Goal: Task Accomplishment & Management: Manage account settings

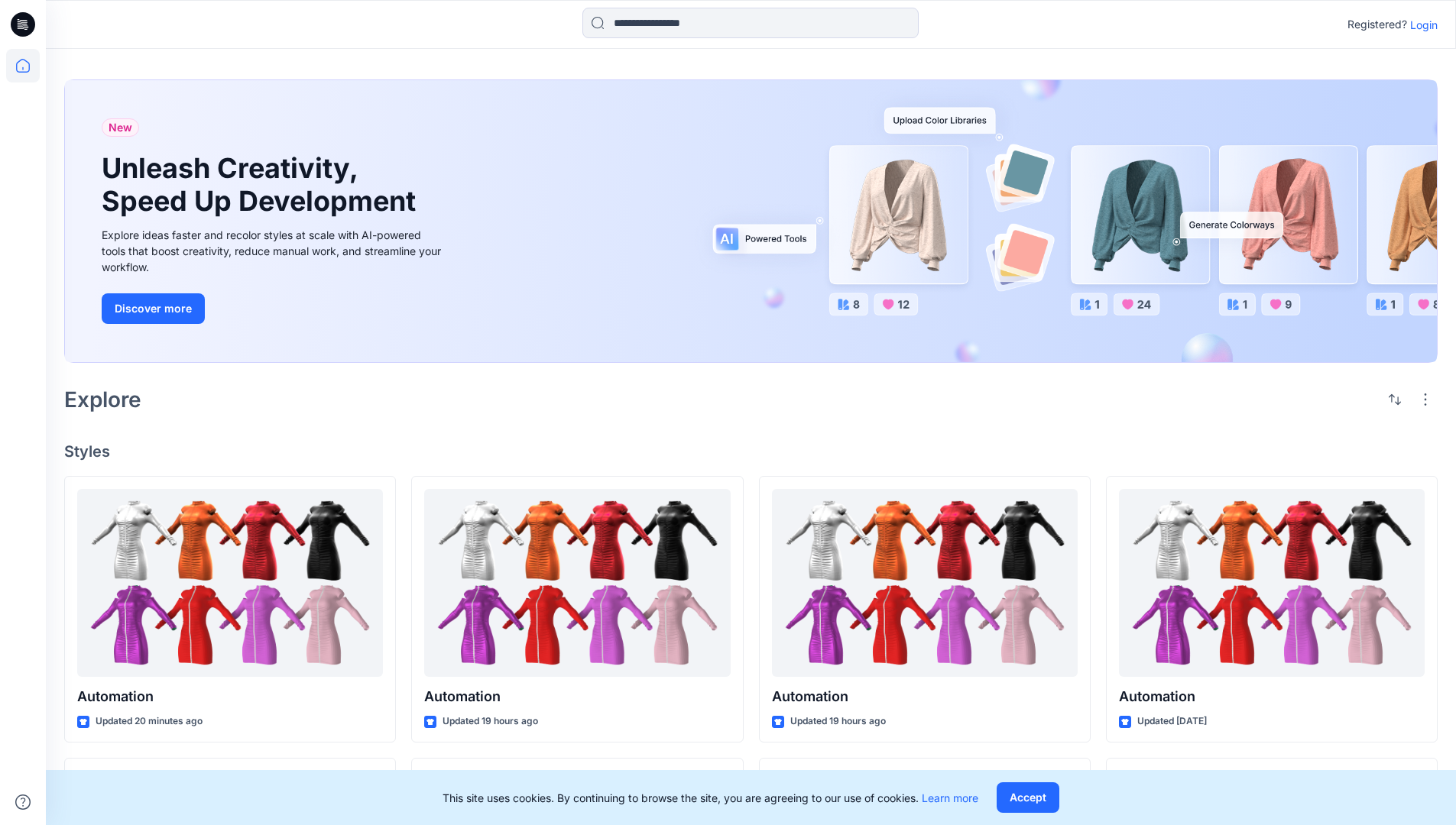
click at [1420, 24] on p "Login" at bounding box center [1423, 24] width 28 height 16
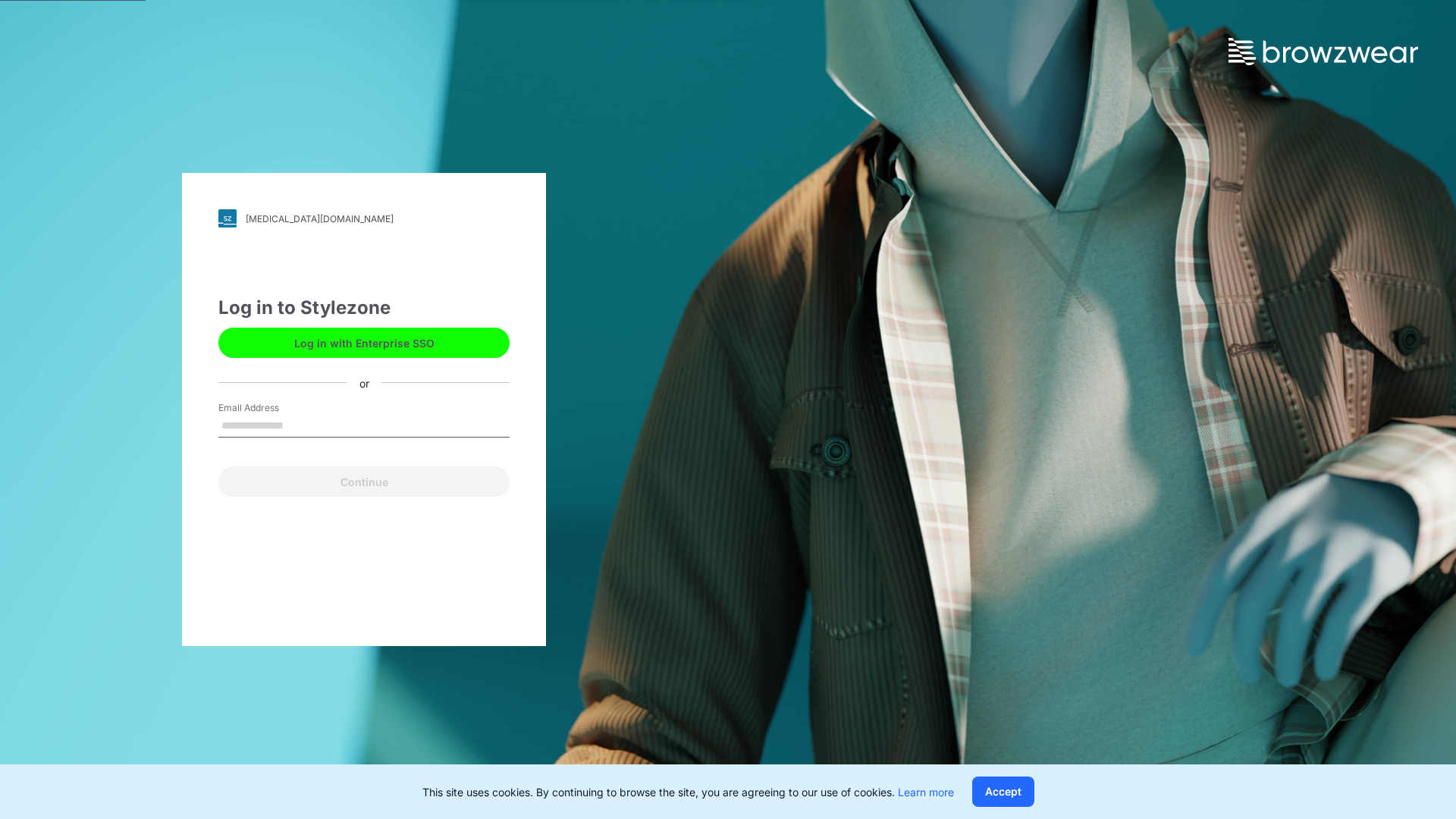
click at [300, 424] on input "Email Address" at bounding box center [364, 425] width 291 height 22
type input "**********"
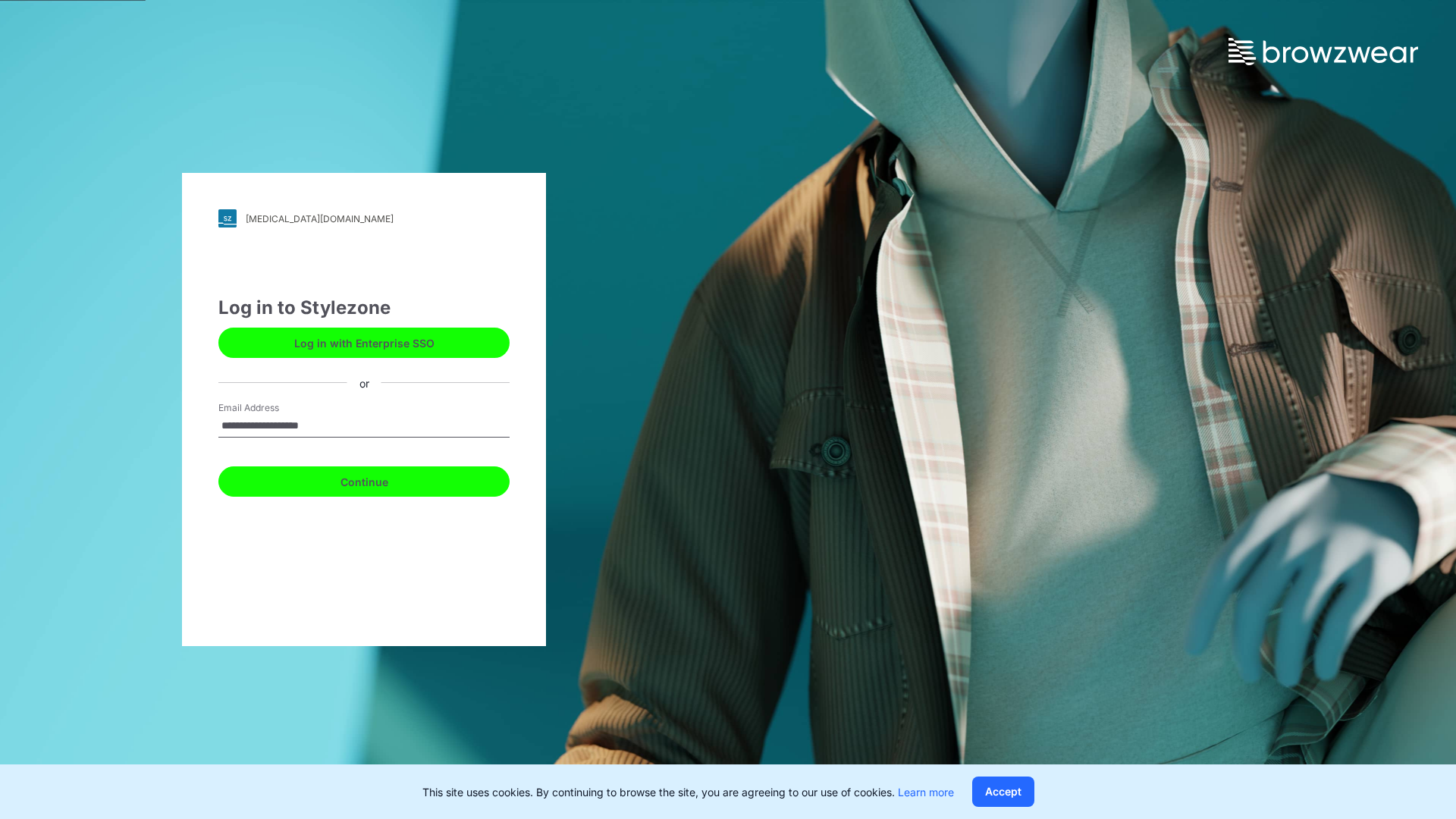
click at [380, 479] on button "Continue" at bounding box center [364, 481] width 291 height 30
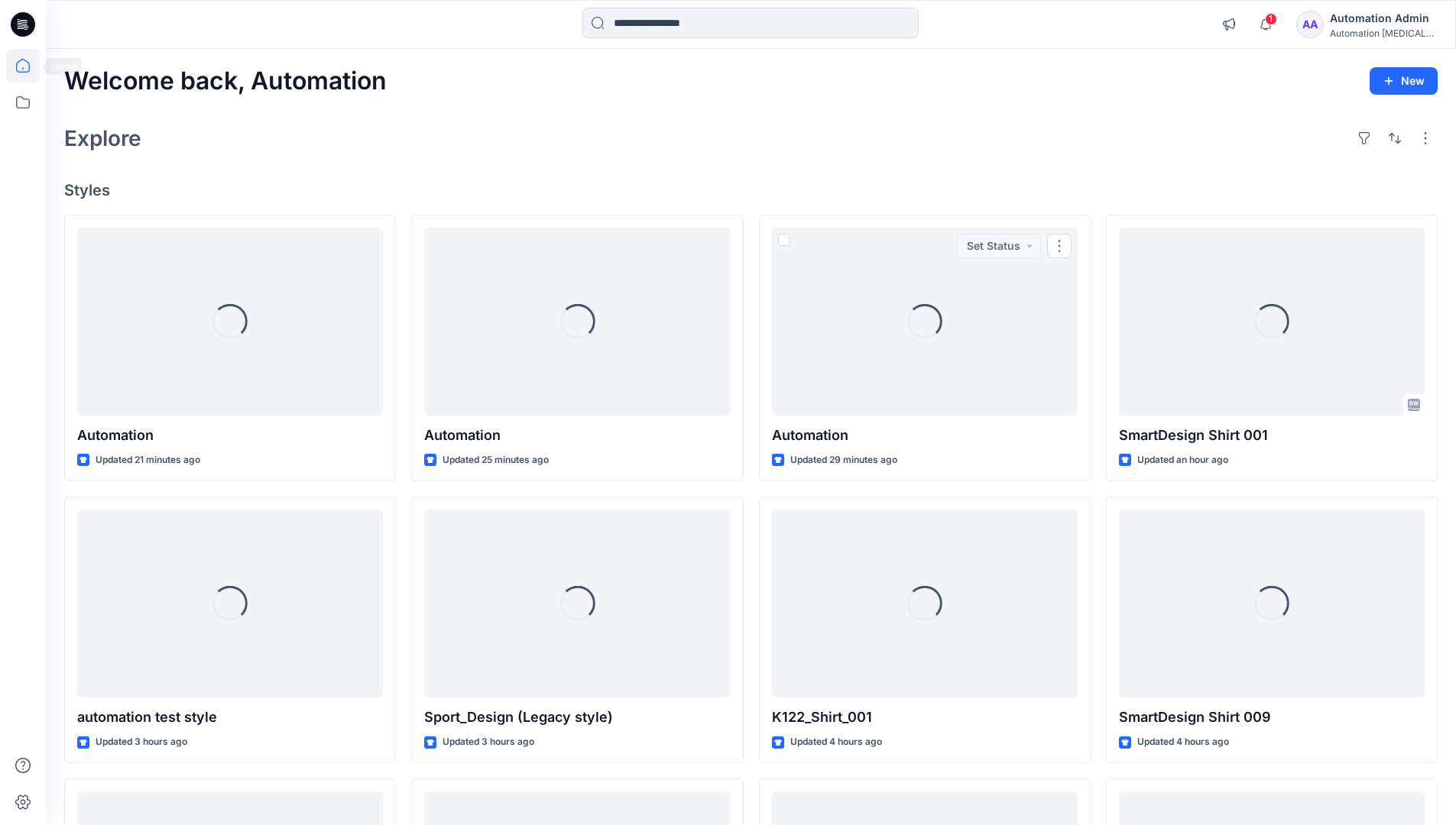
click at [29, 65] on icon at bounding box center [23, 65] width 13 height 13
click at [1382, 25] on div "Automation Admin" at bounding box center [1383, 18] width 107 height 18
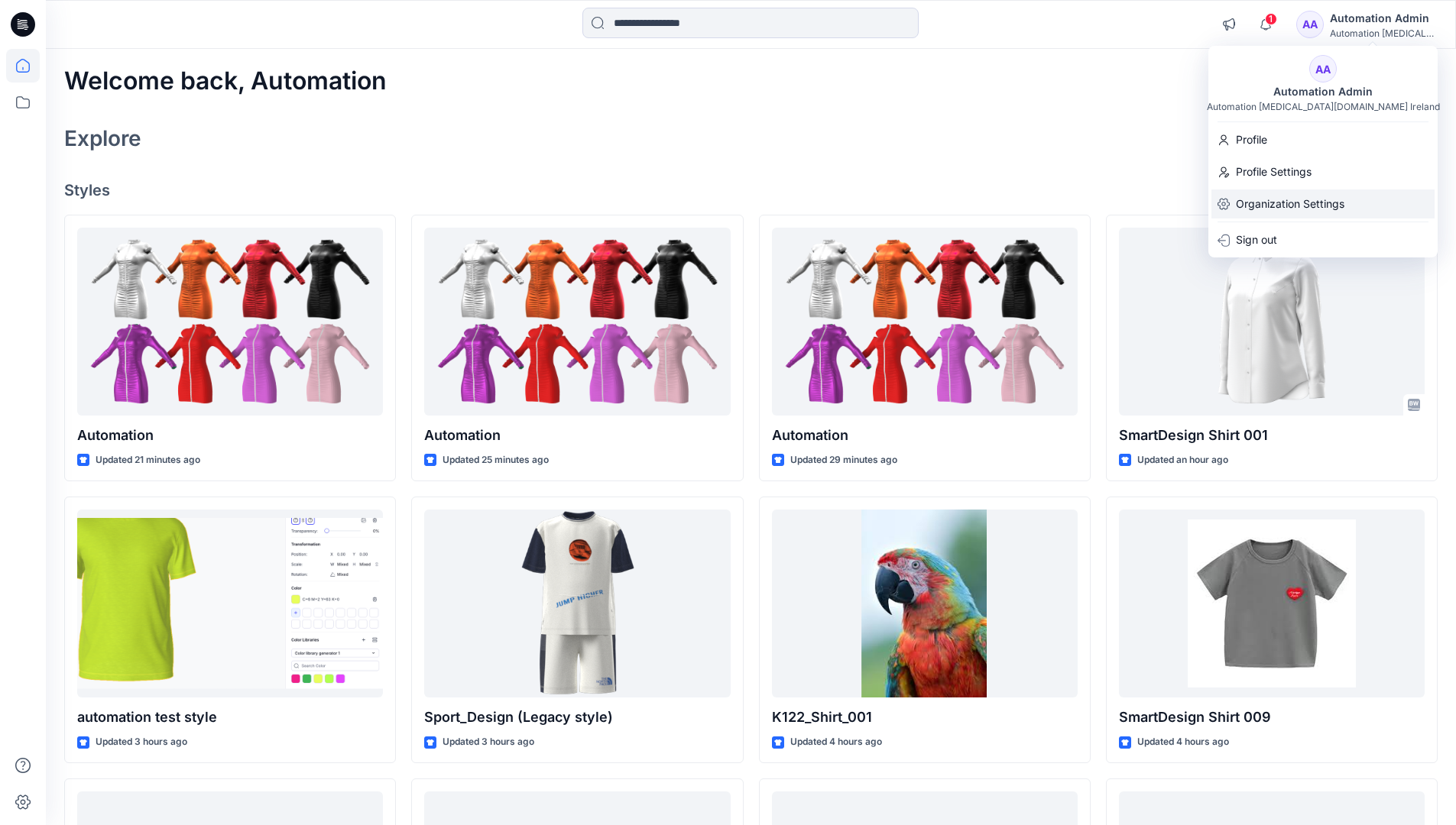
click at [1293, 207] on p "Organization Settings" at bounding box center [1289, 204] width 108 height 29
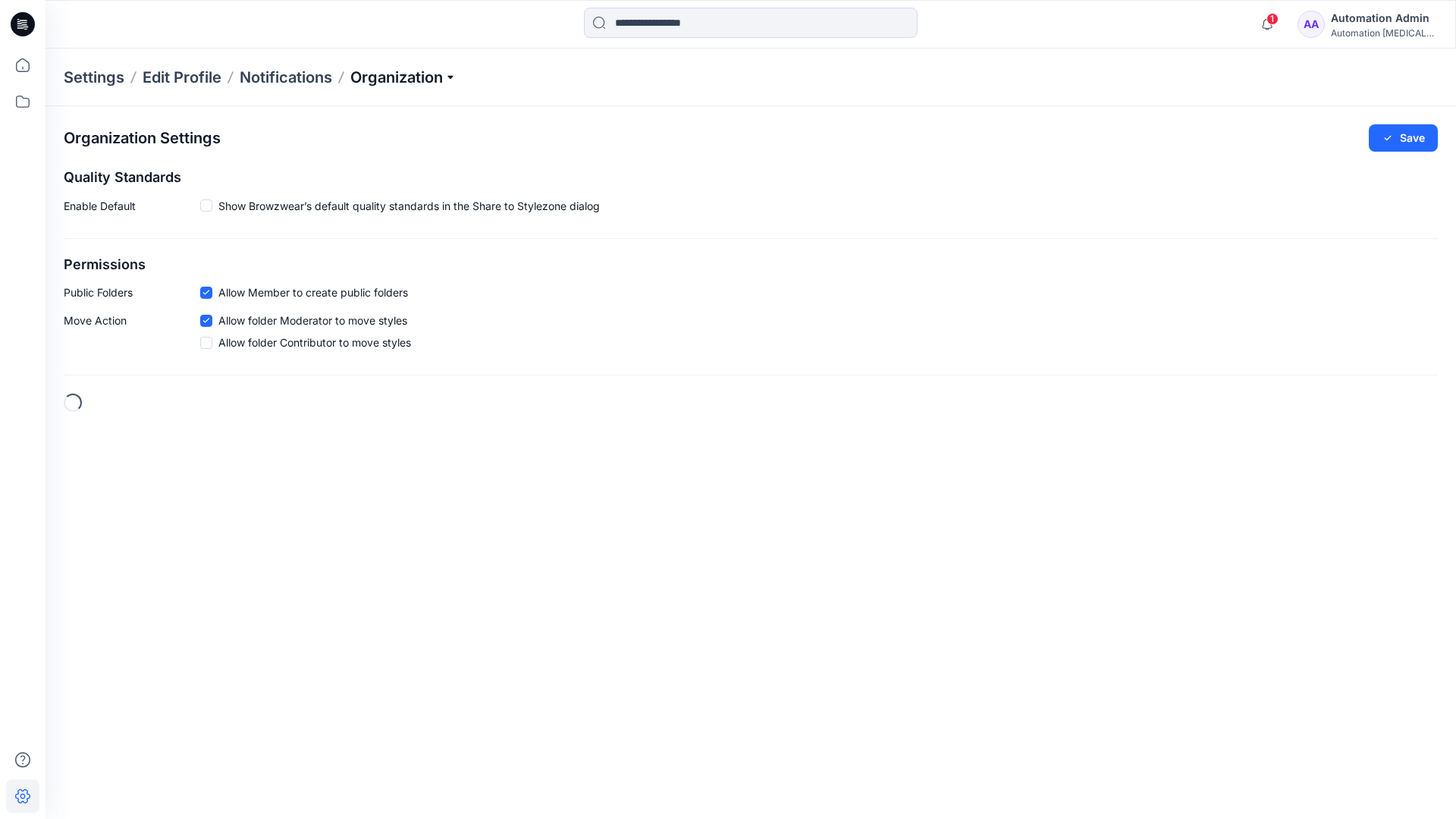
click at [432, 82] on p "Organization" at bounding box center [404, 77] width 107 height 22
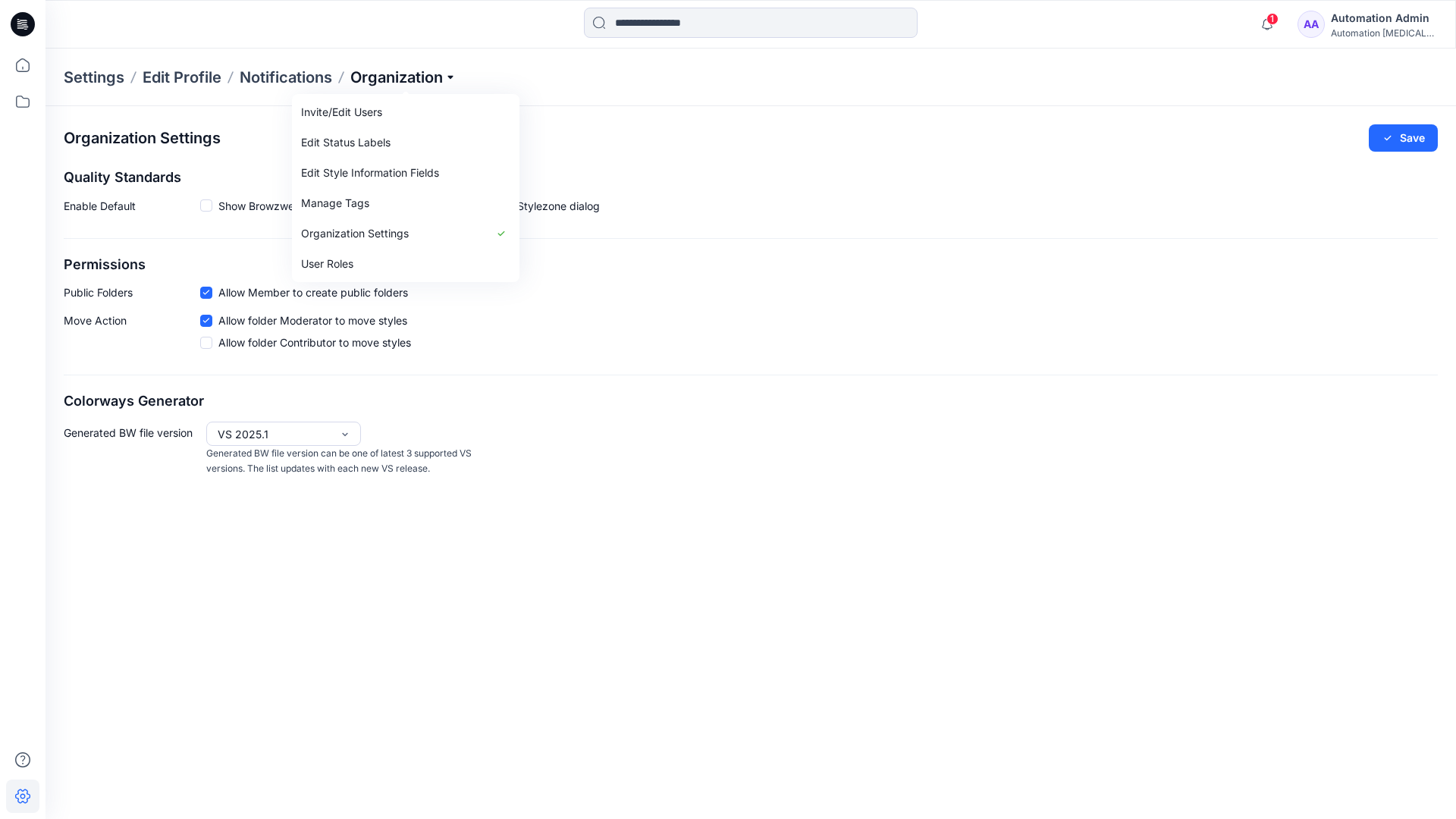
click at [428, 77] on p "Organization" at bounding box center [404, 77] width 107 height 22
click at [206, 295] on icon at bounding box center [206, 292] width 7 height 5
click at [1413, 139] on button "Save" at bounding box center [1403, 137] width 69 height 27
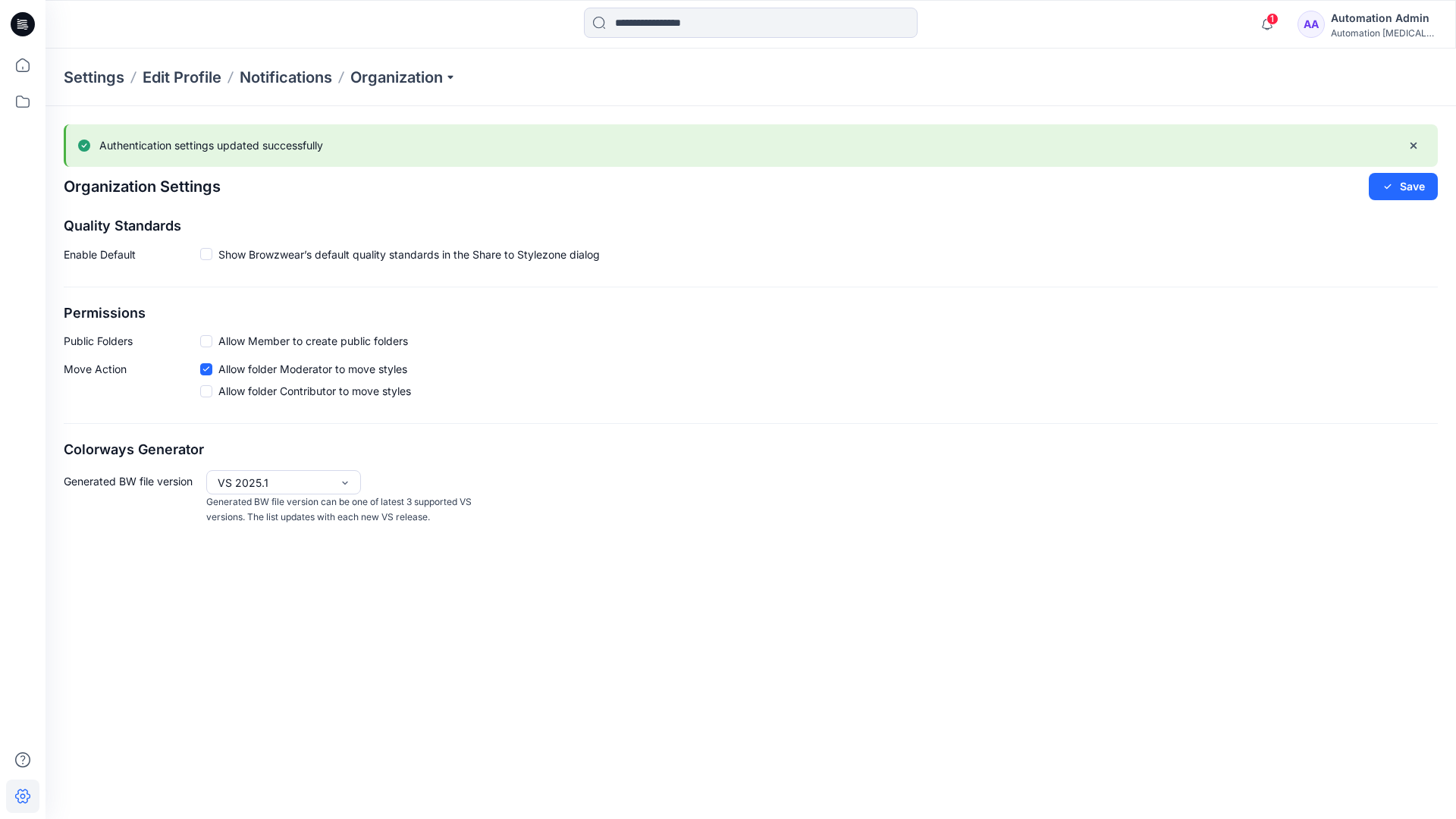
click at [208, 340] on span at bounding box center [206, 341] width 12 height 12
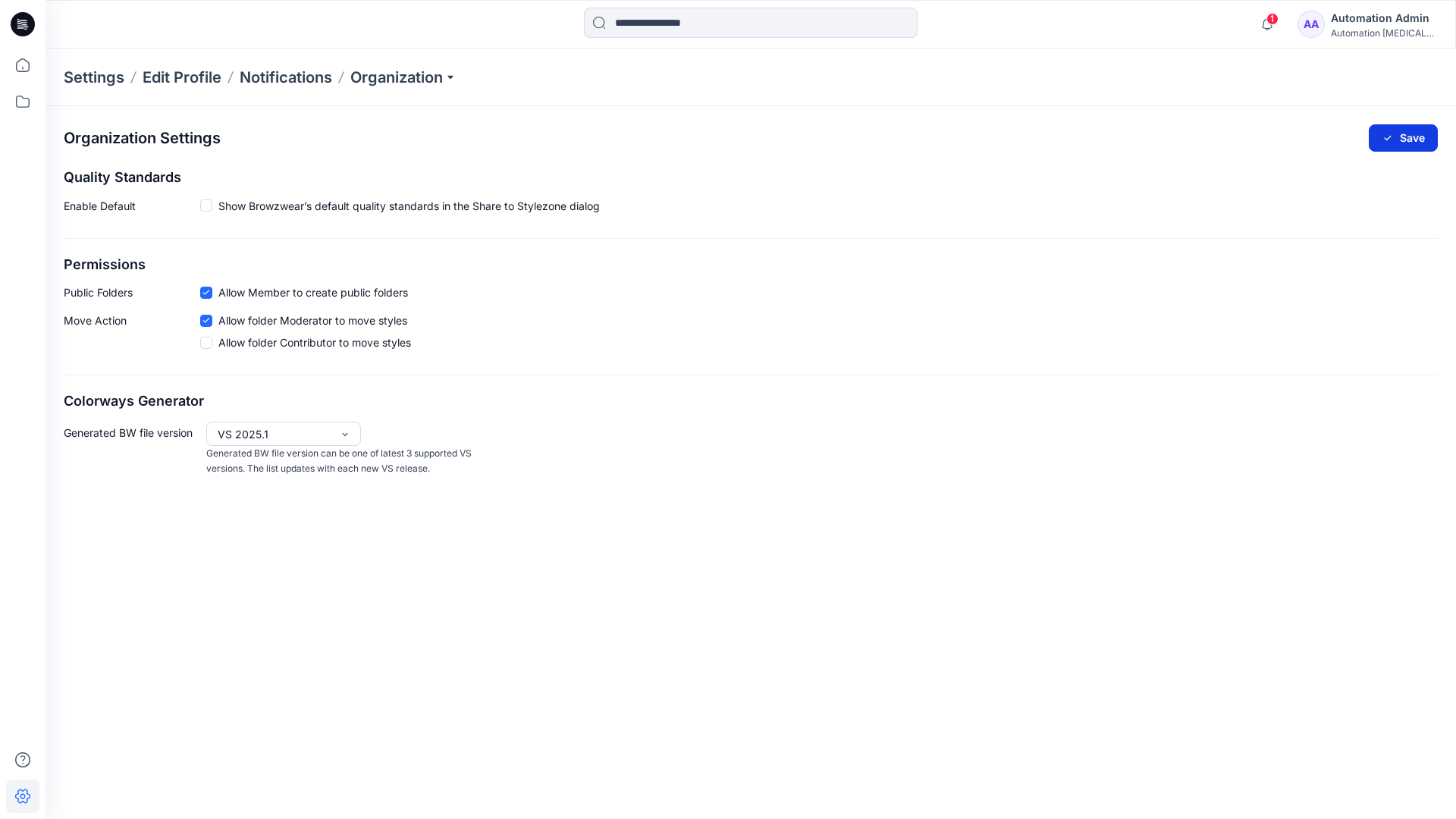
click at [1412, 135] on button "Save" at bounding box center [1403, 137] width 69 height 27
click at [206, 206] on span at bounding box center [206, 206] width 12 height 12
click at [1405, 134] on button "Save" at bounding box center [1403, 137] width 69 height 27
click at [207, 208] on icon at bounding box center [206, 207] width 7 height 5
click at [1419, 132] on button "Save" at bounding box center [1403, 137] width 69 height 27
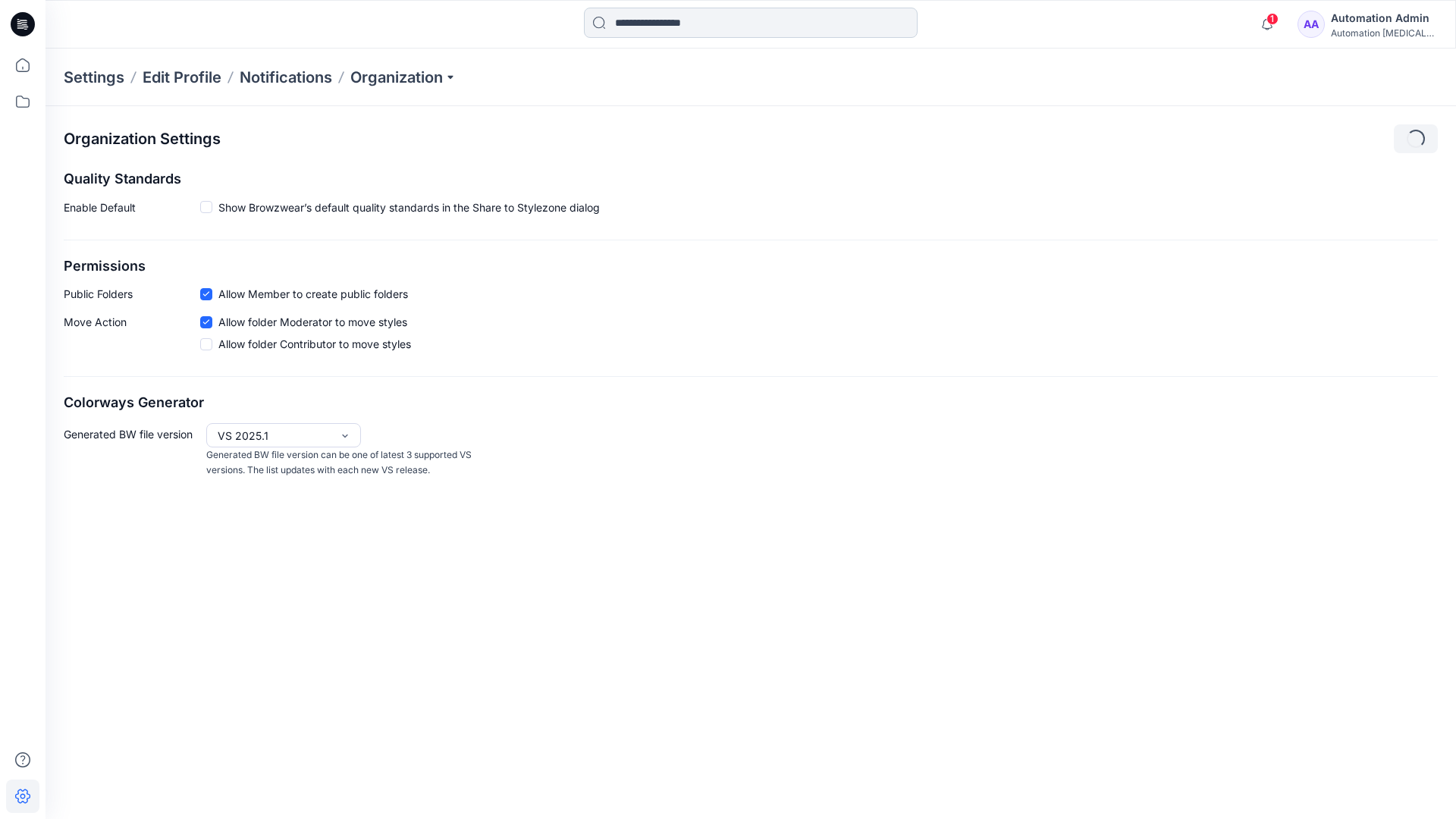
click at [686, 23] on input at bounding box center [751, 22] width 334 height 30
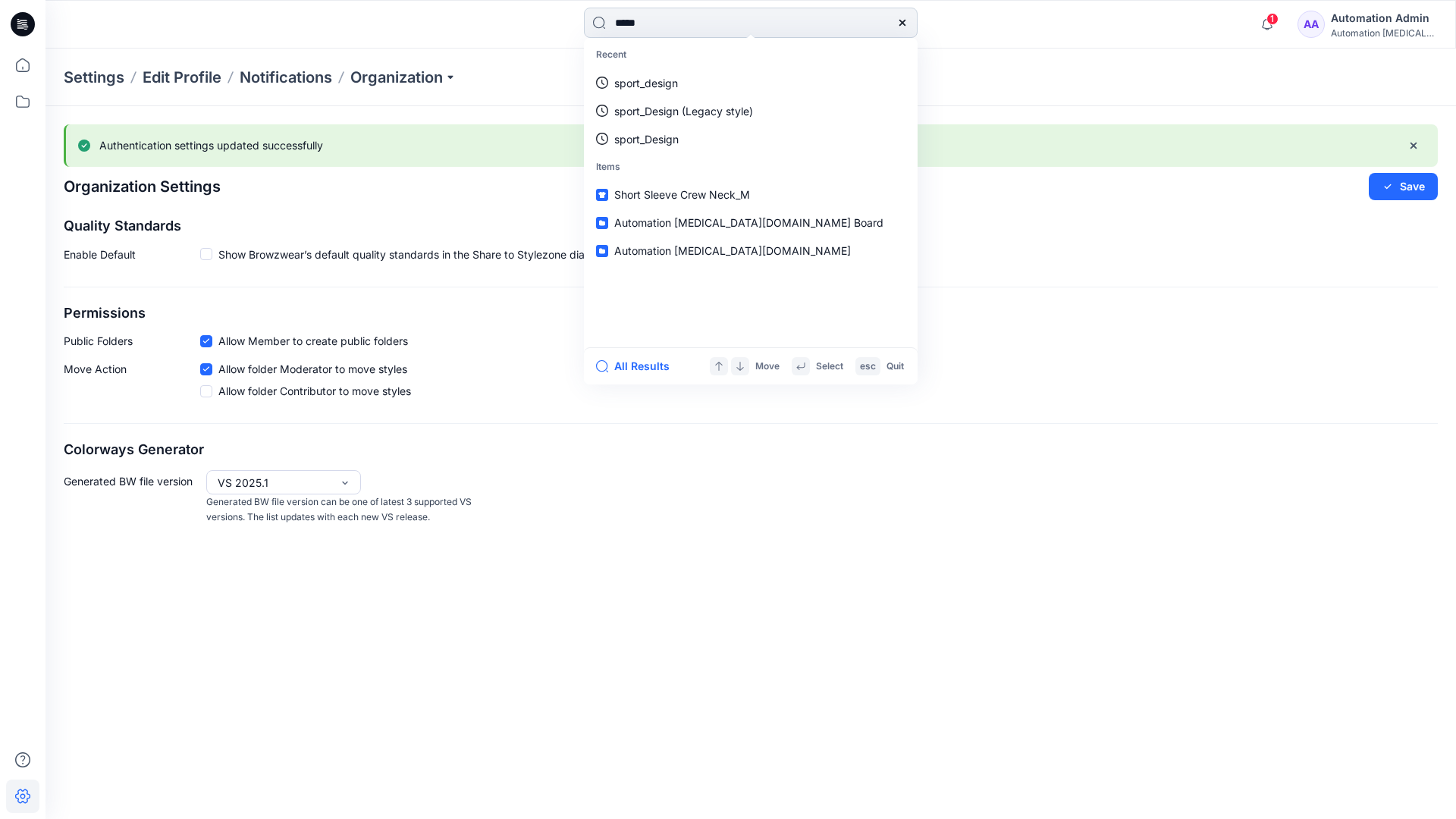
type input "****"
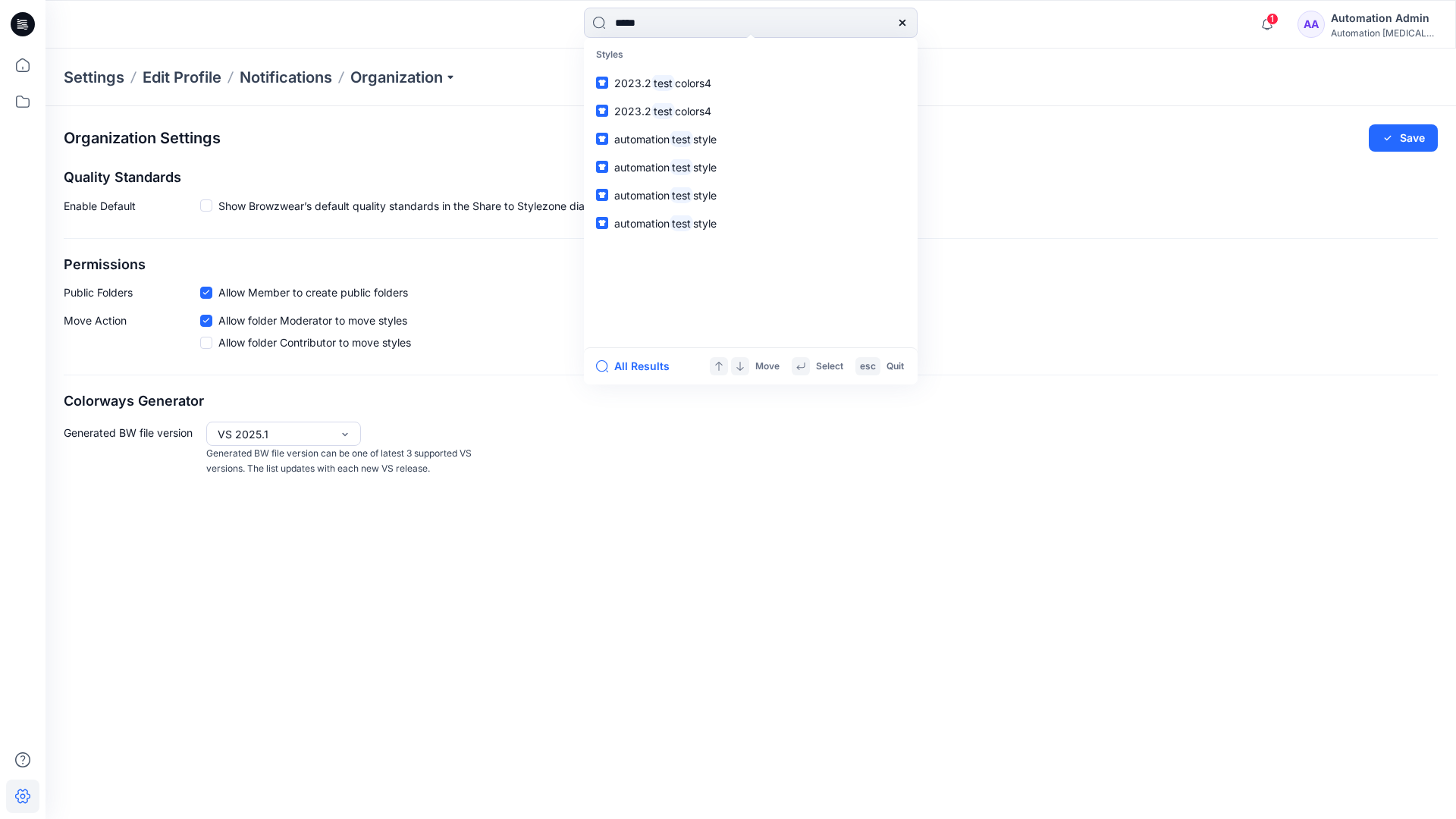
click at [903, 22] on icon at bounding box center [902, 22] width 12 height 12
click at [849, 16] on input at bounding box center [751, 22] width 334 height 30
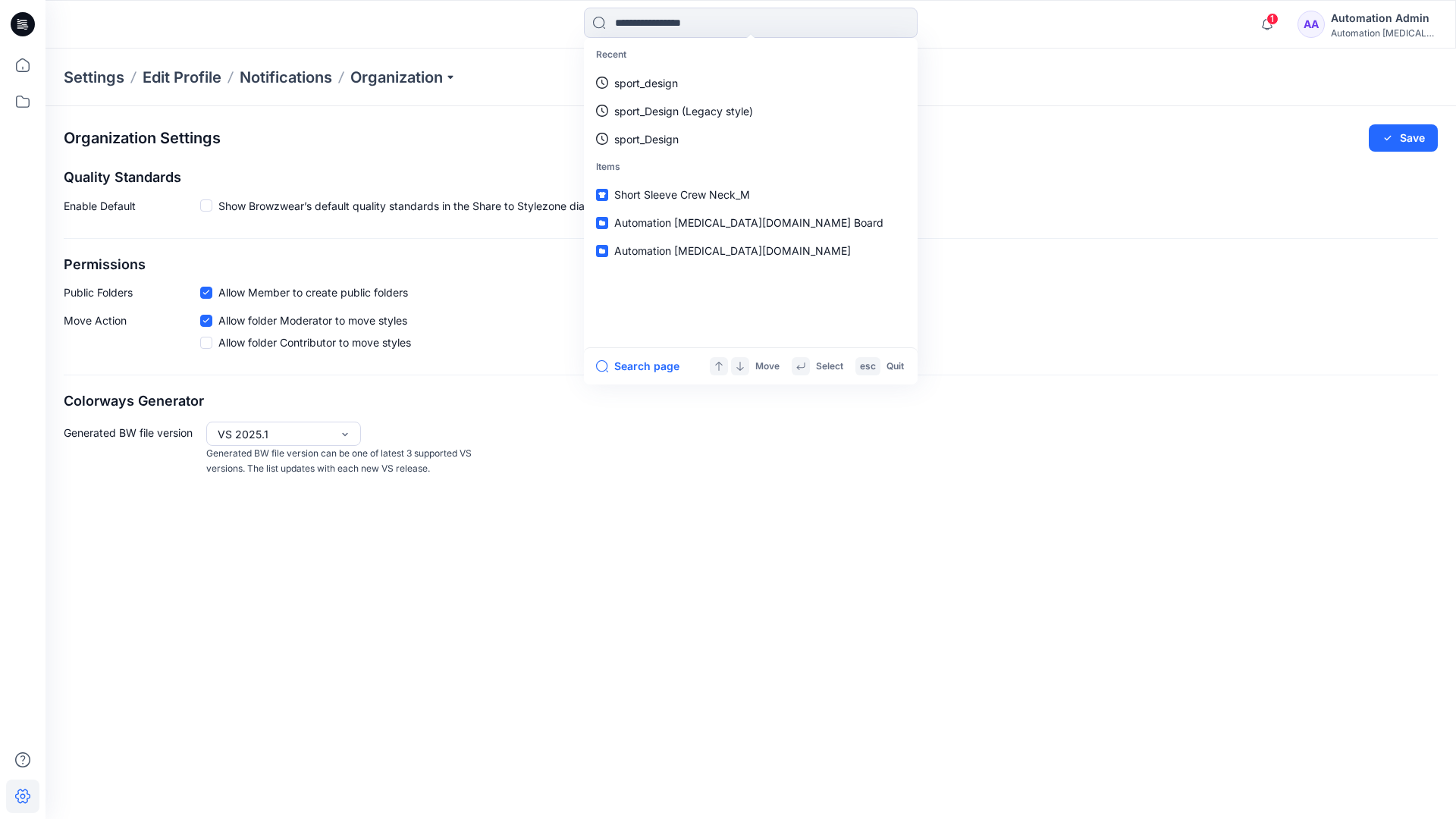
click at [1366, 16] on div "Automation Admin" at bounding box center [1384, 18] width 107 height 18
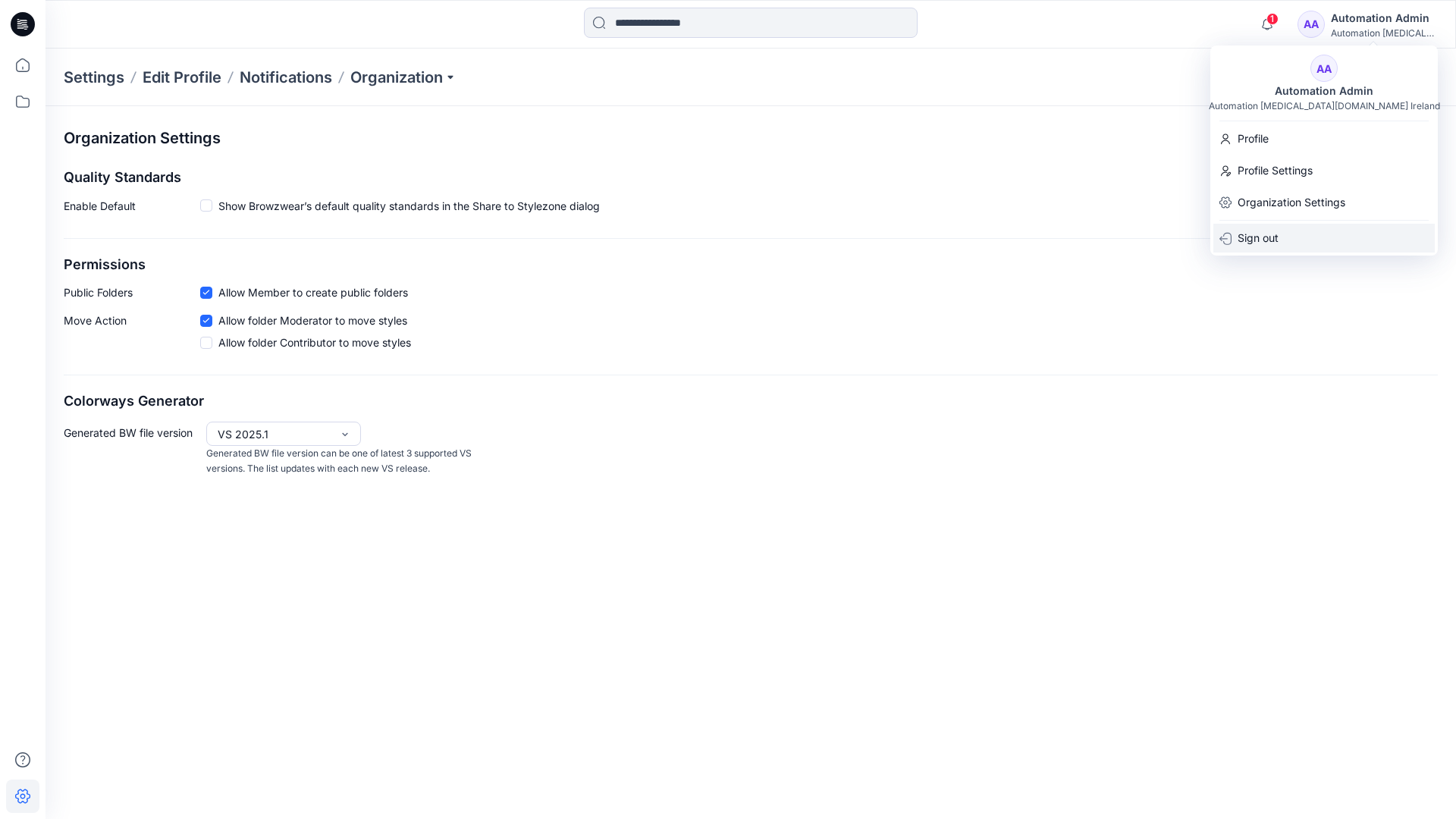
click at [1281, 234] on div "Sign out" at bounding box center [1324, 238] width 221 height 29
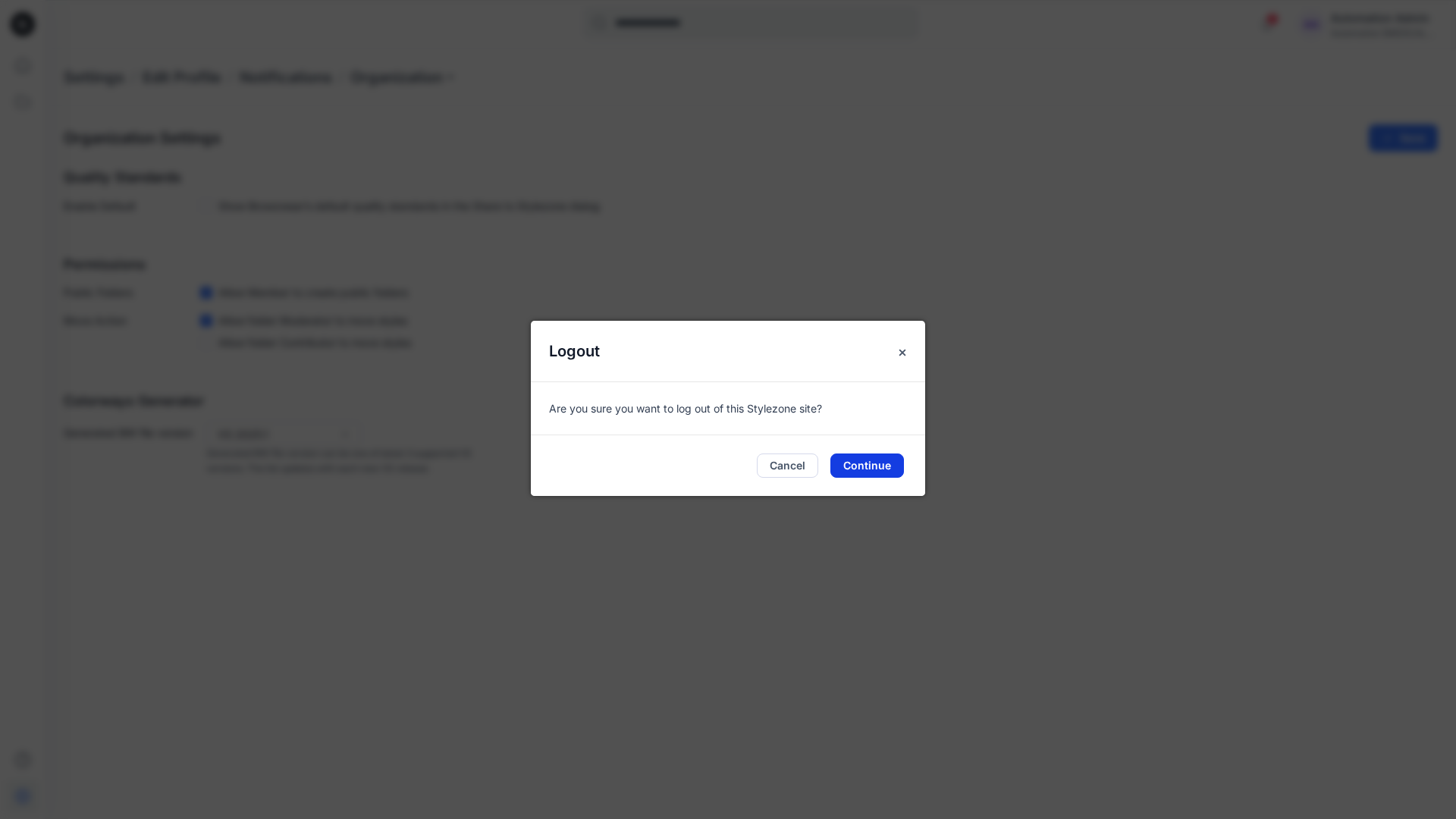
click at [868, 459] on button "Continue" at bounding box center [867, 465] width 73 height 24
